Goal: Use online tool/utility

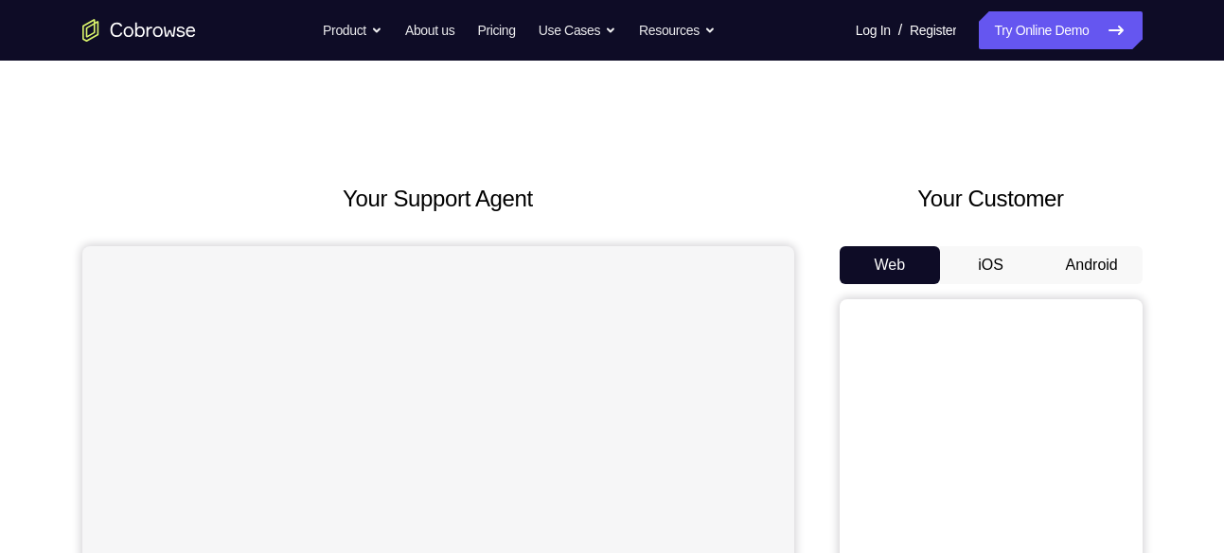
click at [1109, 270] on button "Android" at bounding box center [1091, 265] width 101 height 38
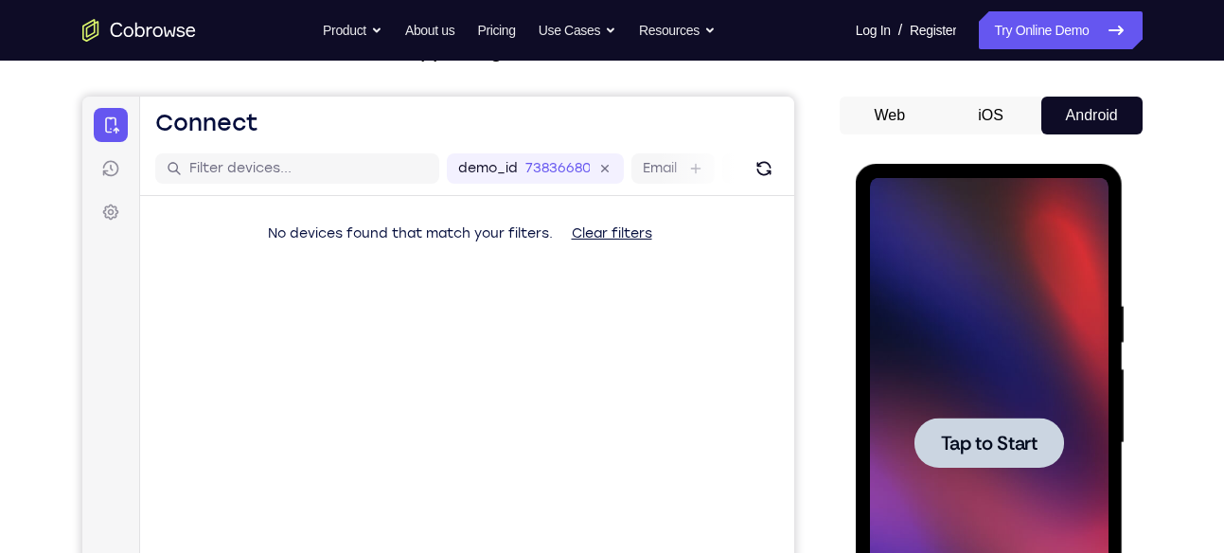
click at [998, 394] on div at bounding box center [989, 443] width 238 height 530
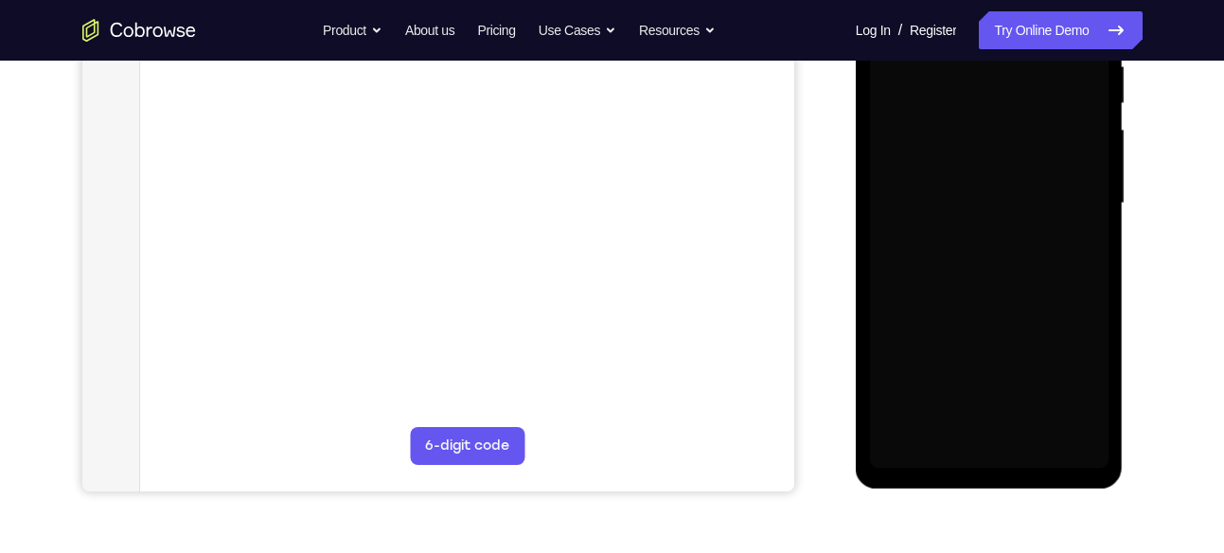
scroll to position [390, 0]
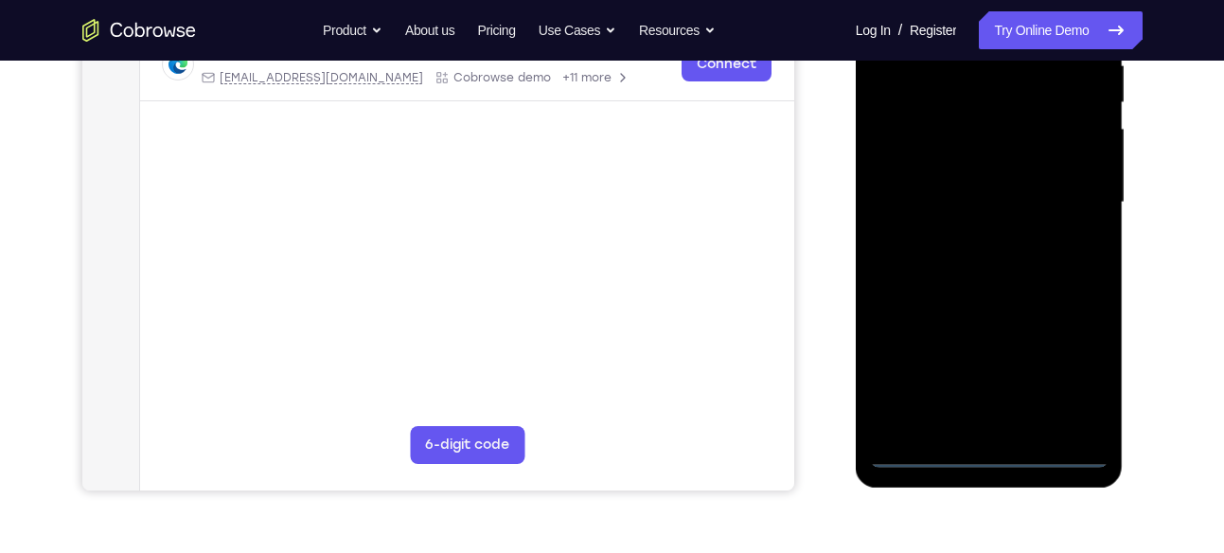
click at [988, 449] on div at bounding box center [989, 203] width 238 height 530
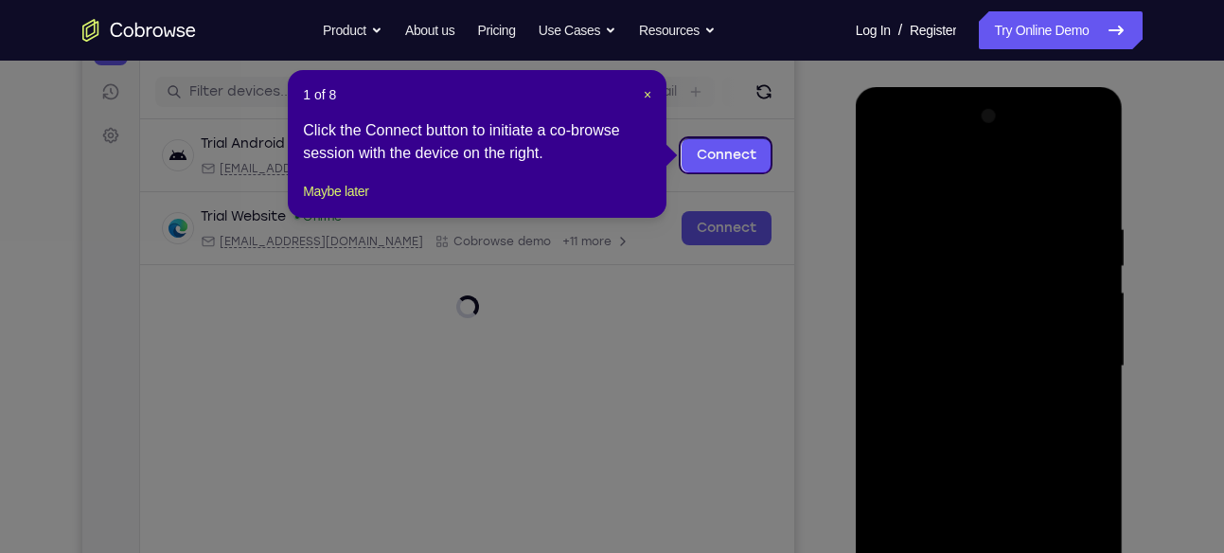
scroll to position [225, 0]
click at [645, 97] on span "×" at bounding box center [648, 95] width 8 height 15
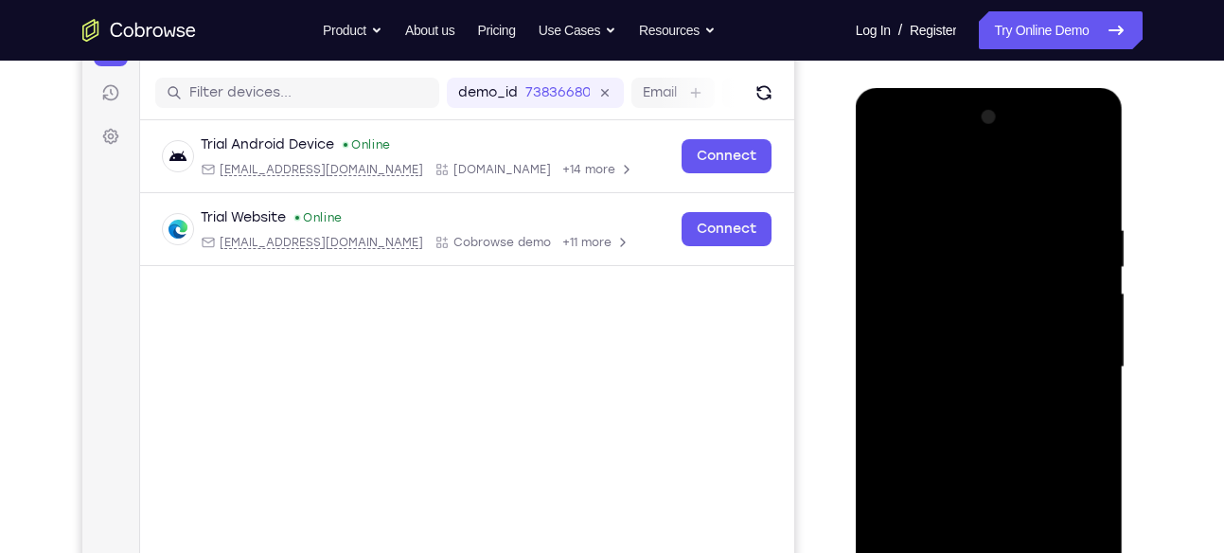
scroll to position [314, 0]
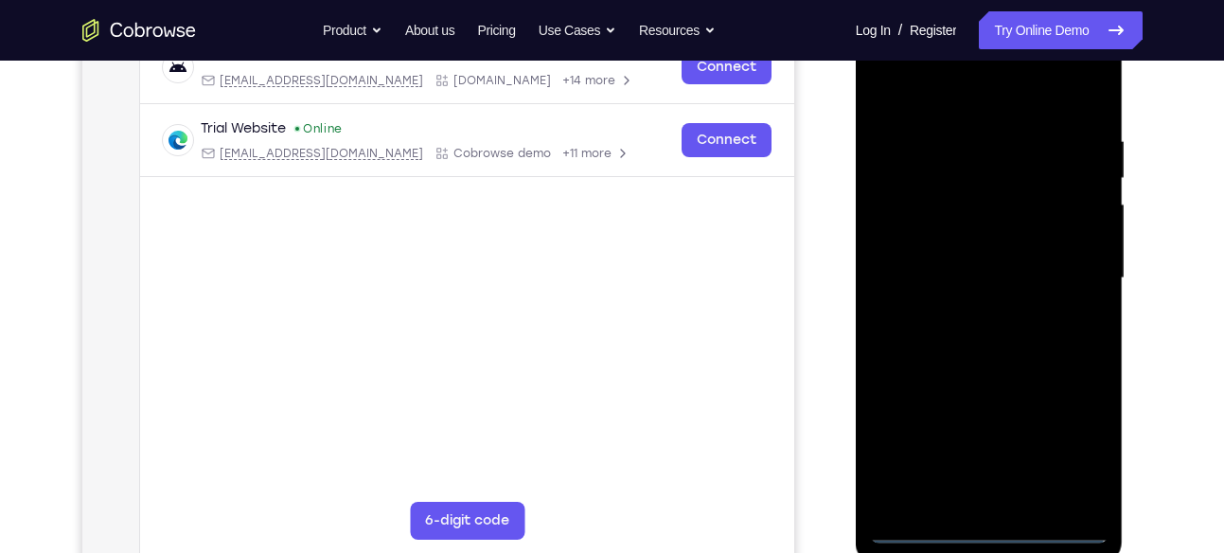
click at [1072, 438] on div at bounding box center [989, 278] width 238 height 530
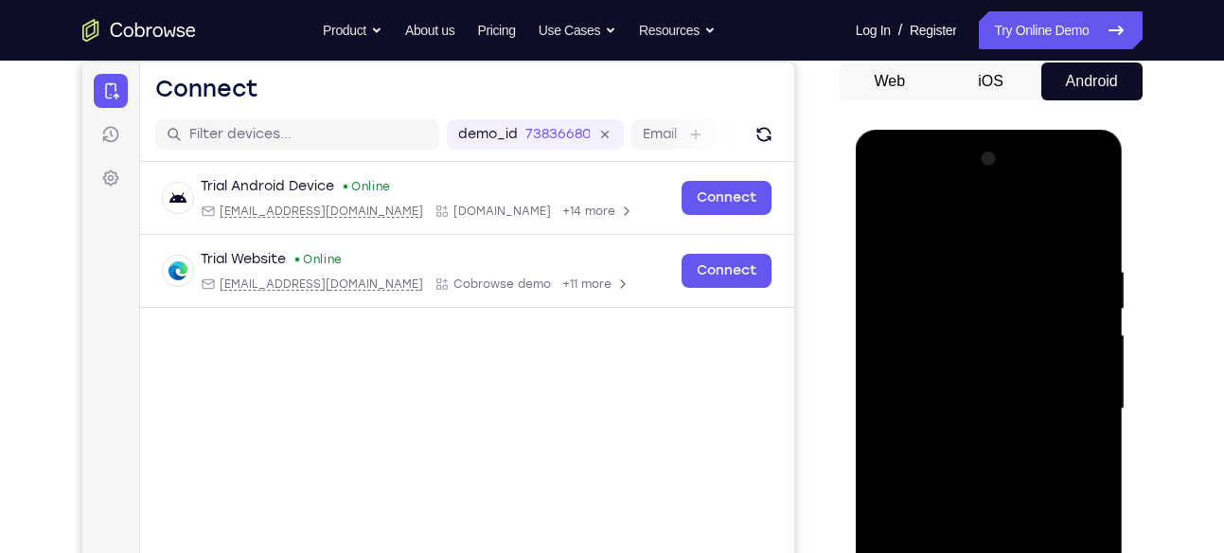
scroll to position [180, 0]
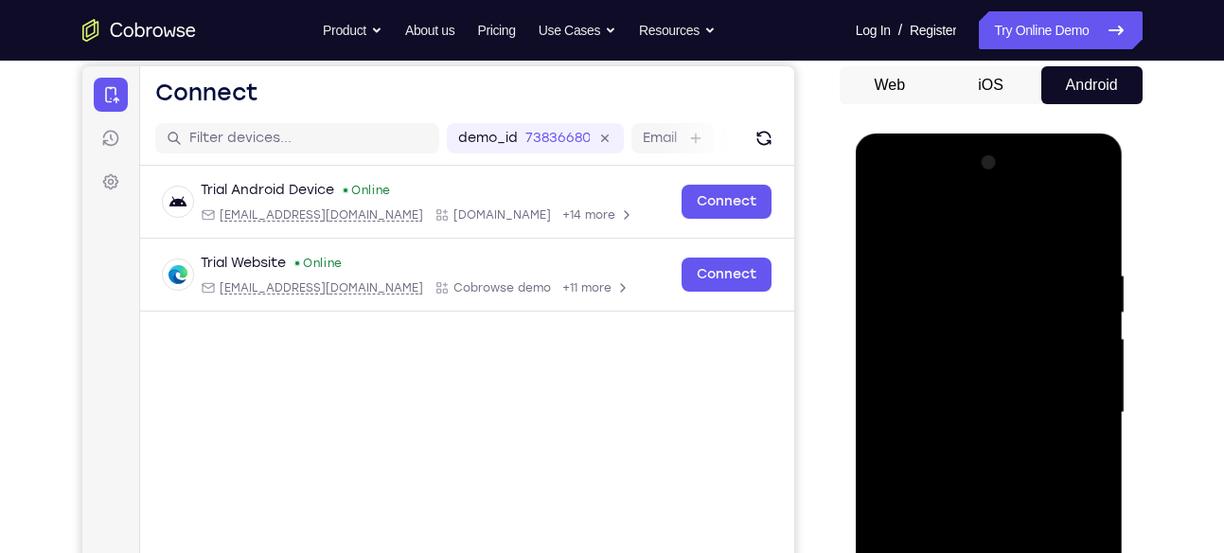
click at [922, 216] on div at bounding box center [989, 413] width 238 height 530
click at [1062, 397] on div at bounding box center [989, 413] width 238 height 530
click at [970, 444] on div at bounding box center [989, 413] width 238 height 530
click at [977, 370] on div at bounding box center [989, 413] width 238 height 530
click at [972, 397] on div at bounding box center [989, 413] width 238 height 530
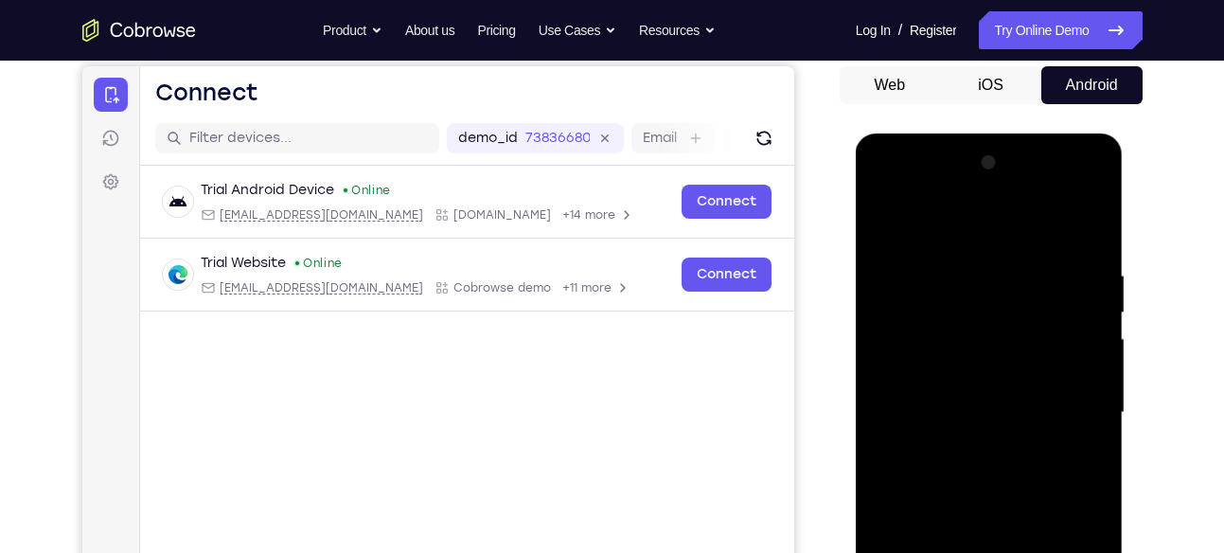
scroll to position [238, 0]
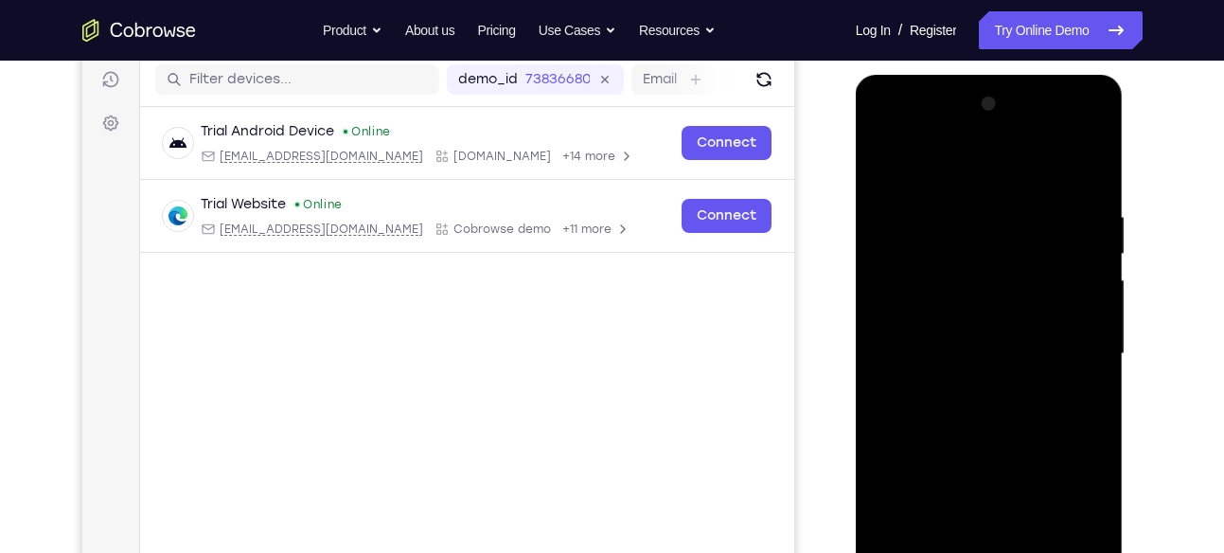
click at [986, 388] on div at bounding box center [989, 354] width 238 height 530
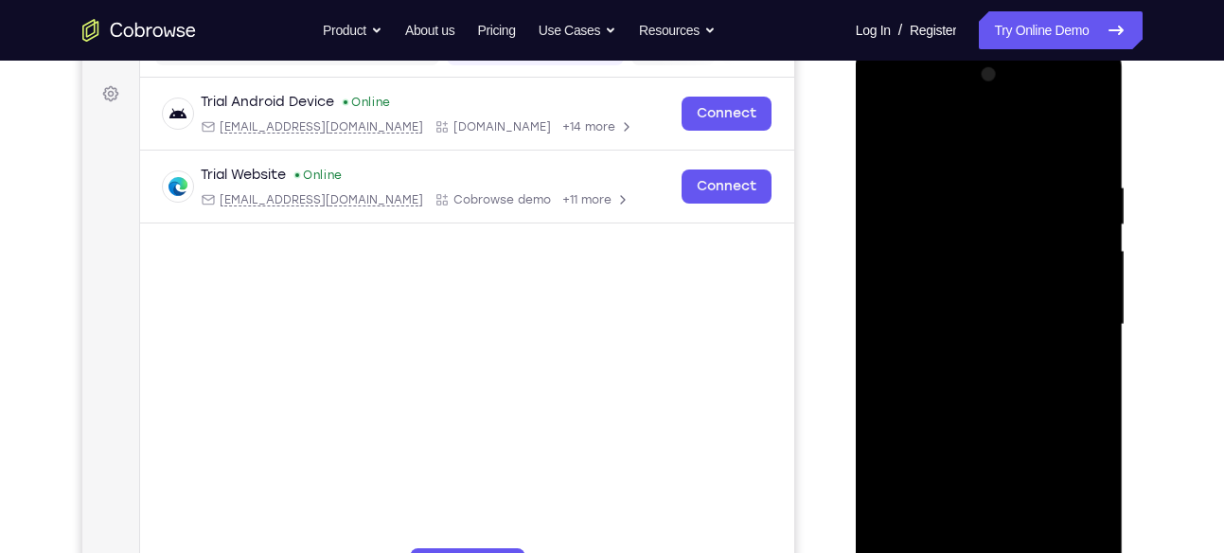
scroll to position [267, 0]
drag, startPoint x: 966, startPoint y: 204, endPoint x: 927, endPoint y: 510, distance: 308.1
click at [927, 510] on div at bounding box center [989, 326] width 238 height 530
click at [968, 360] on div at bounding box center [989, 326] width 238 height 530
click at [975, 289] on div at bounding box center [989, 326] width 238 height 530
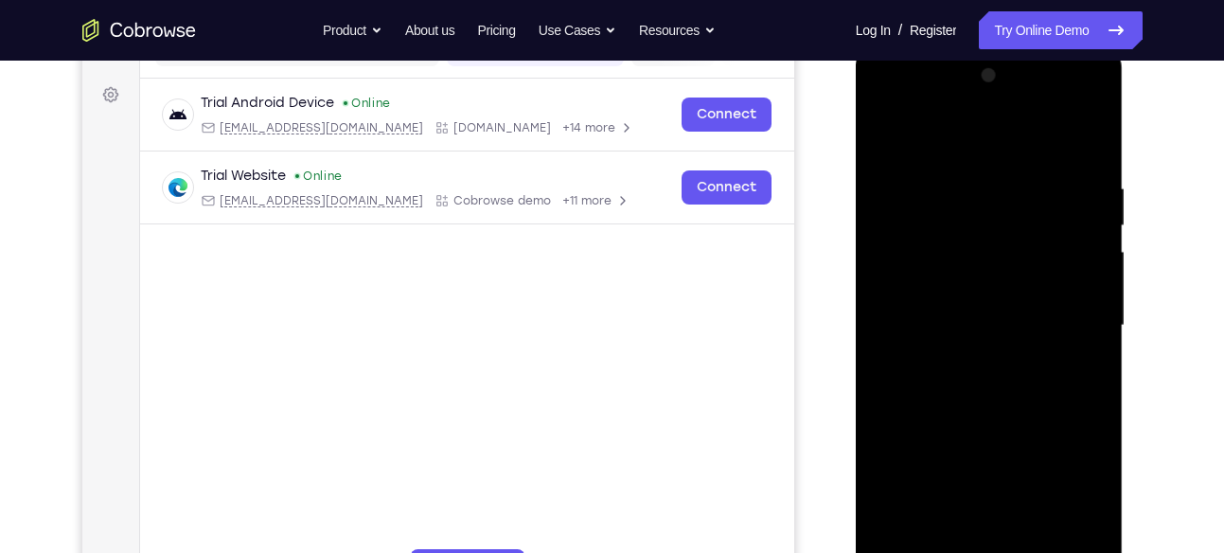
click at [975, 308] on div at bounding box center [989, 326] width 238 height 530
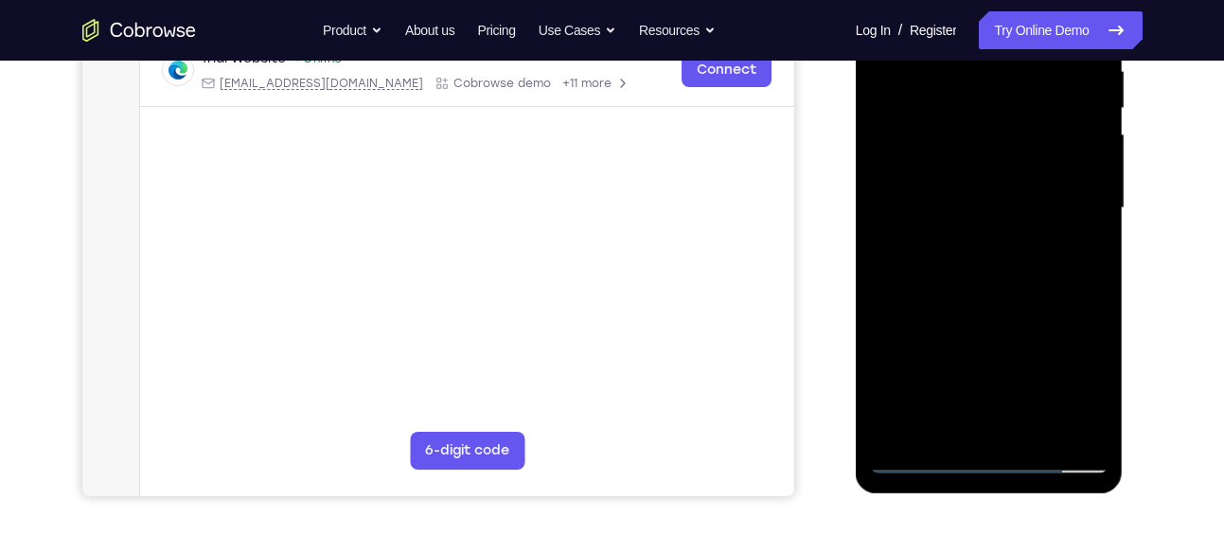
click at [1083, 420] on div at bounding box center [989, 208] width 238 height 530
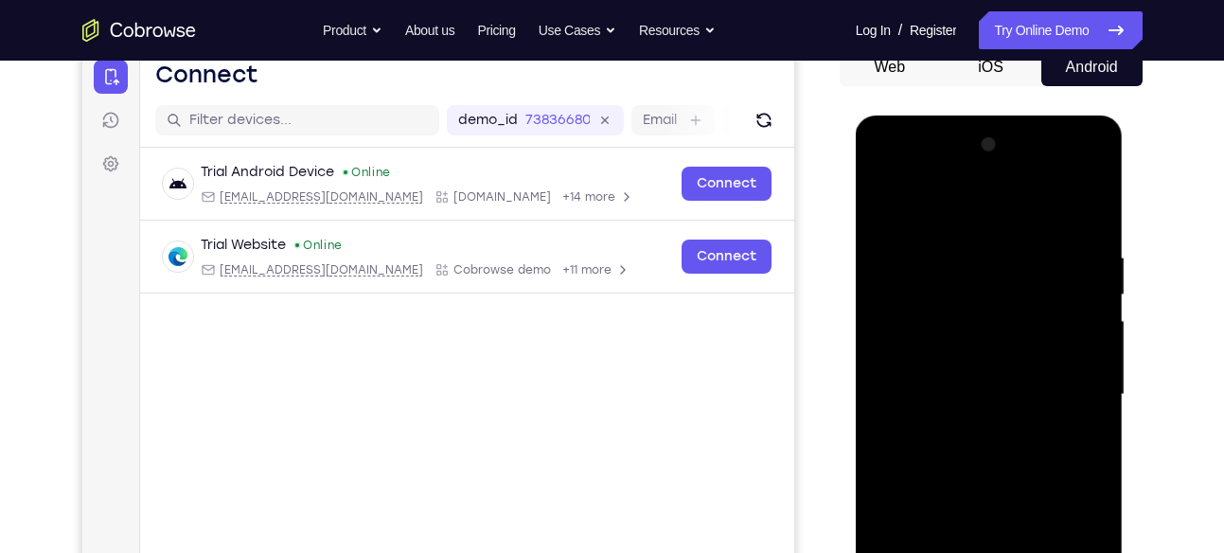
scroll to position [200, 0]
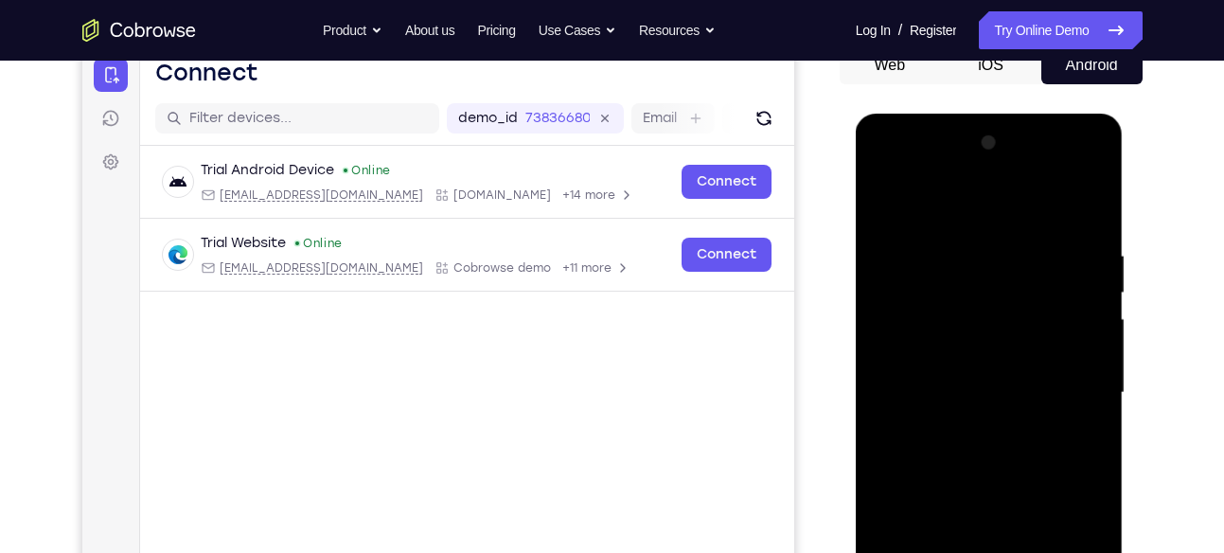
click at [909, 66] on button "Web" at bounding box center [889, 65] width 101 height 38
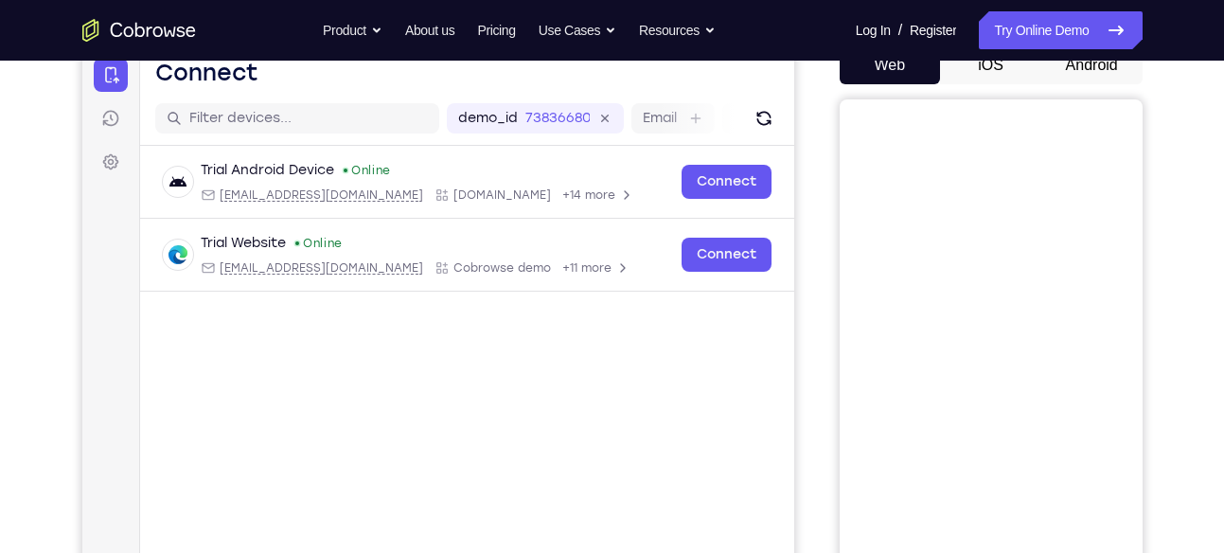
click at [1069, 71] on button "Android" at bounding box center [1091, 65] width 101 height 38
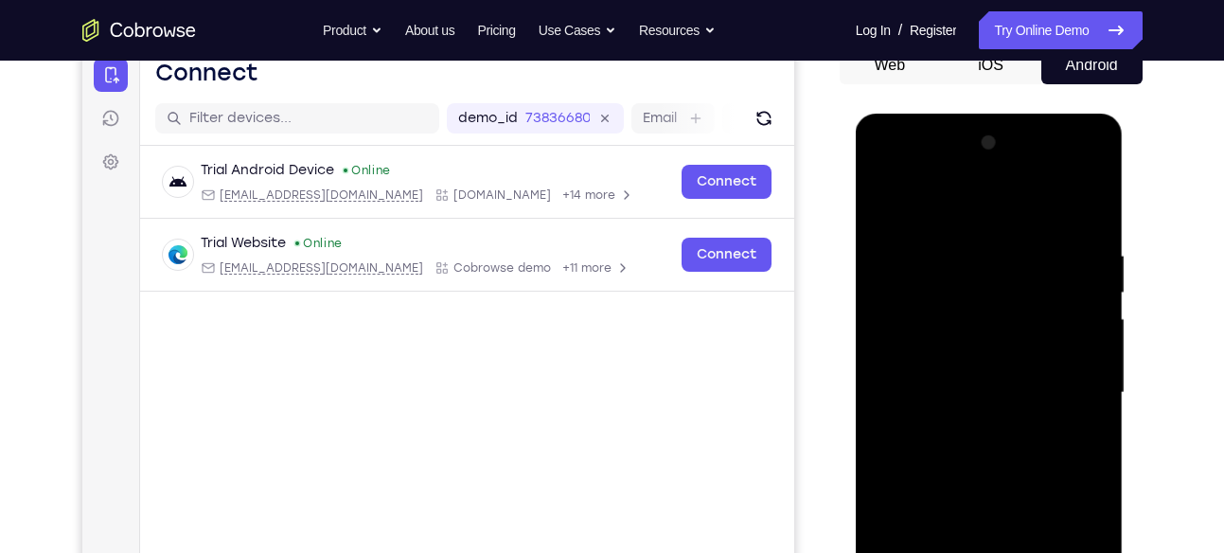
drag, startPoint x: 1007, startPoint y: 280, endPoint x: 933, endPoint y: 600, distance: 328.3
click at [933, 552] on div at bounding box center [989, 393] width 238 height 530
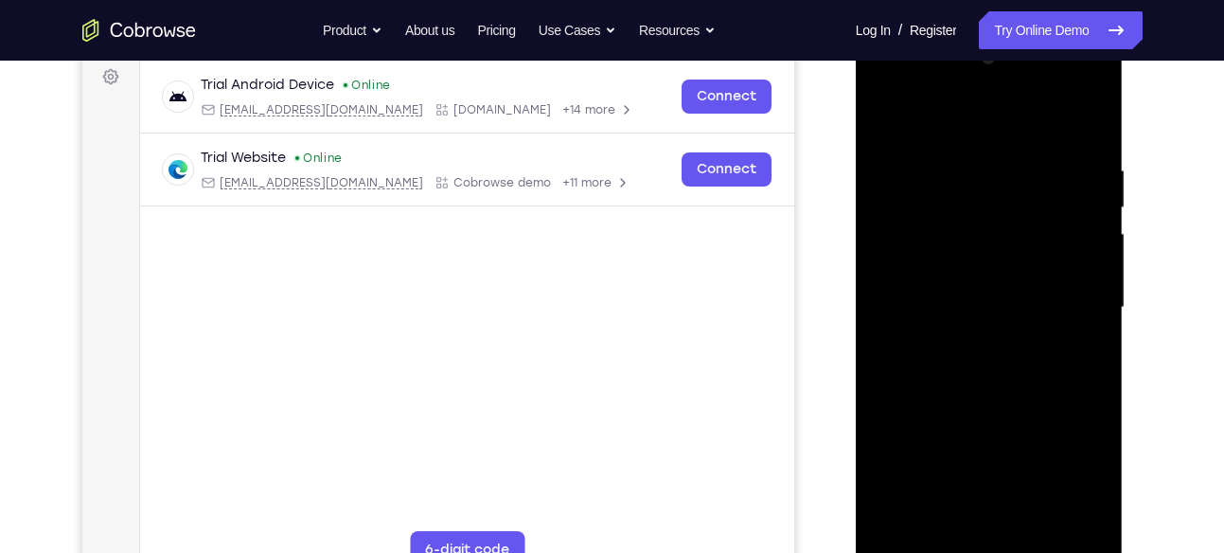
scroll to position [286, 0]
click at [1013, 317] on div at bounding box center [989, 307] width 238 height 530
click at [1013, 340] on div at bounding box center [989, 307] width 238 height 530
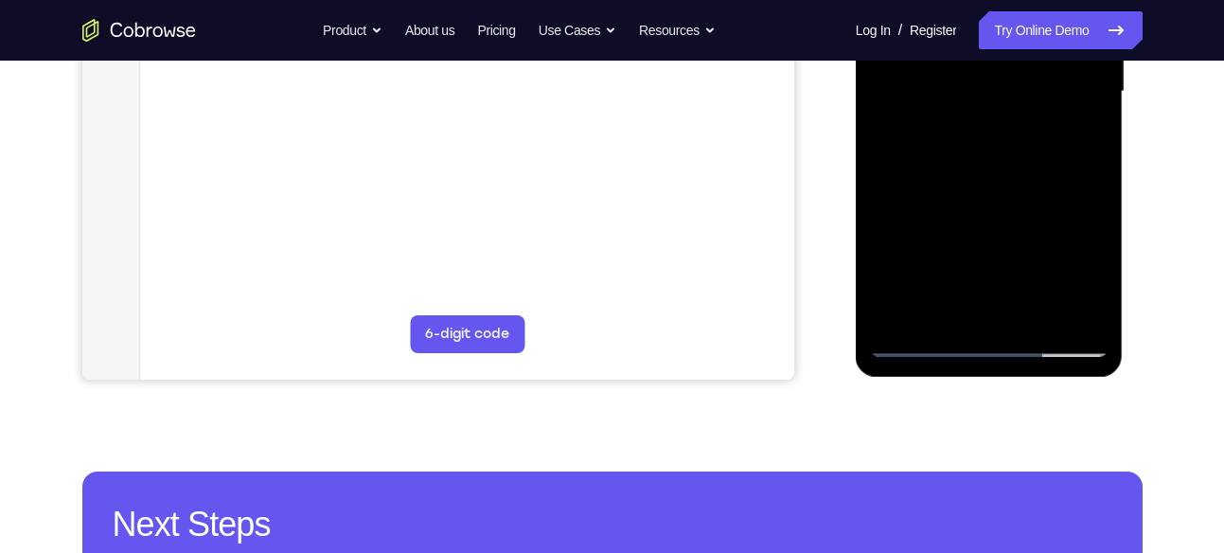
scroll to position [505, 0]
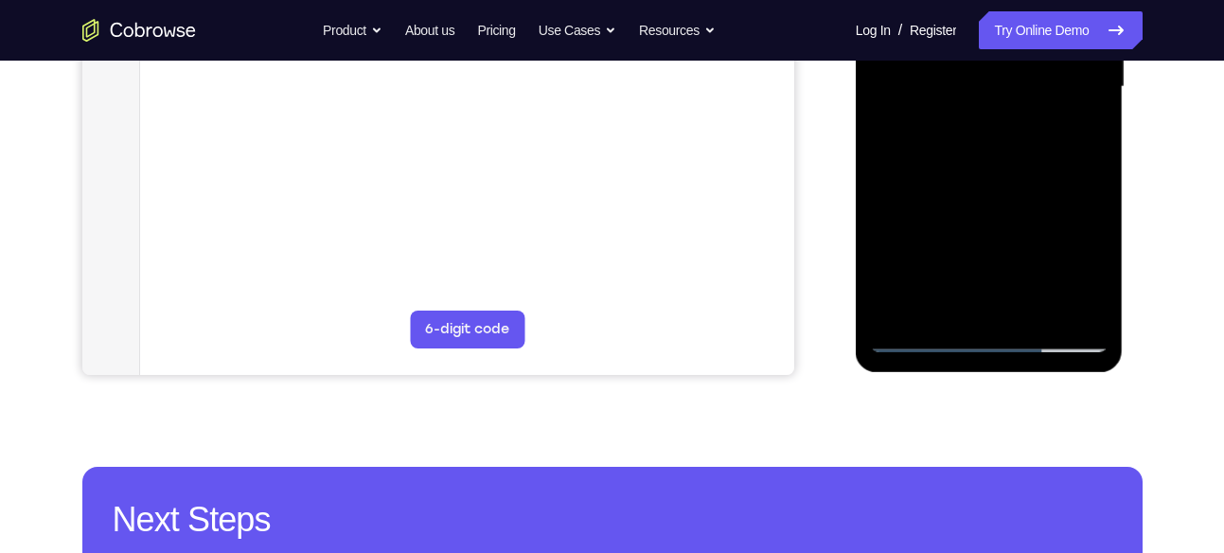
click at [933, 337] on div at bounding box center [989, 87] width 238 height 530
click at [999, 37] on link "Try Online Demo" at bounding box center [1060, 30] width 163 height 38
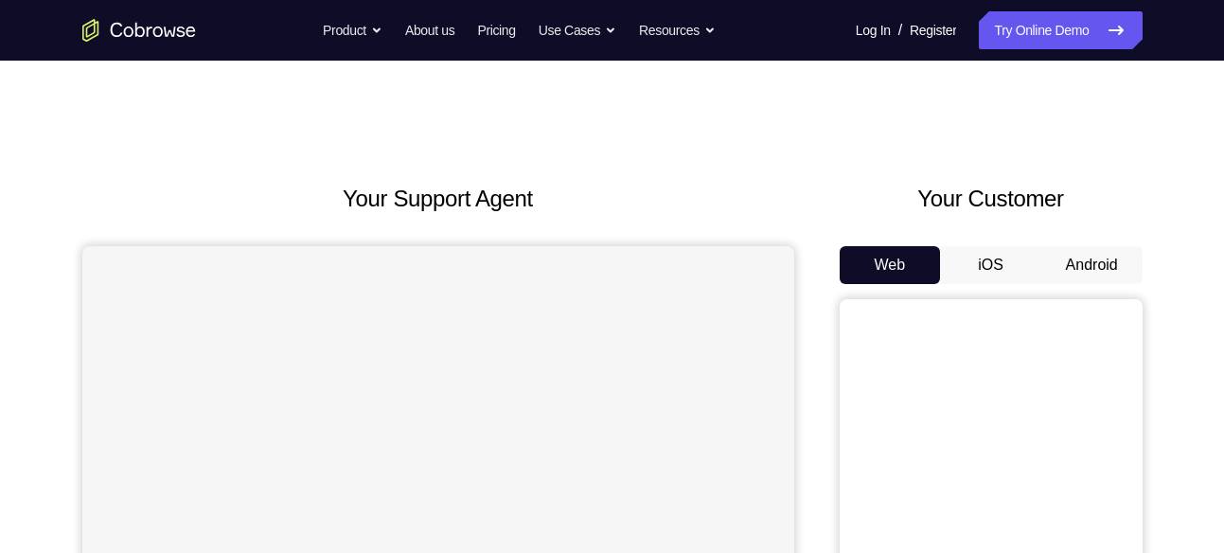
click at [1088, 269] on button "Android" at bounding box center [1091, 265] width 101 height 38
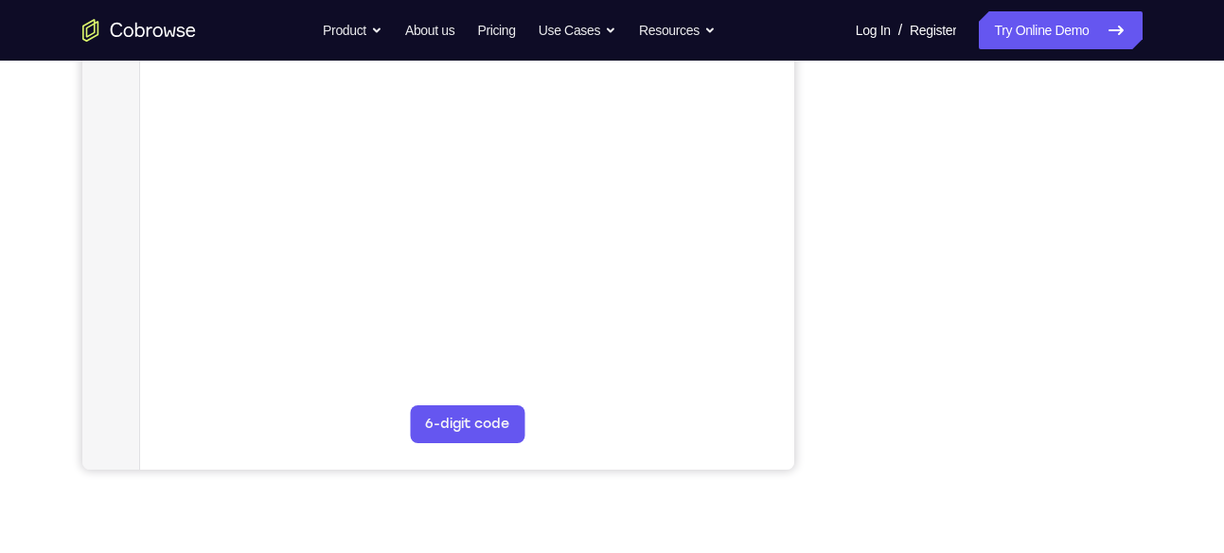
scroll to position [163, 0]
